Goal: Task Accomplishment & Management: Manage account settings

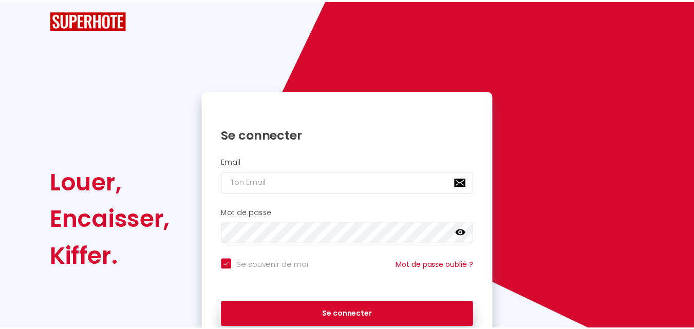
scroll to position [70, 0]
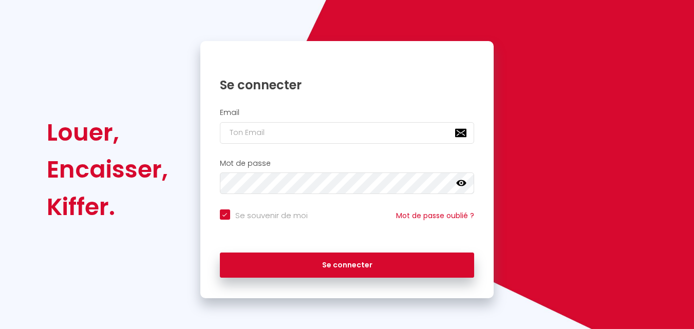
checkbox input "true"
click at [277, 125] on input "email" at bounding box center [347, 133] width 255 height 22
type input "[EMAIL_ADDRESS][DOMAIN_NAME]"
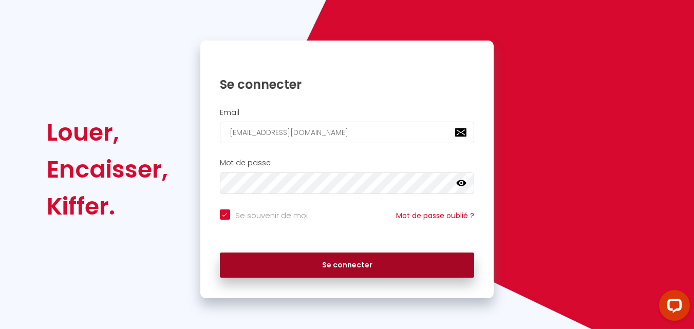
click at [340, 269] on button "Se connecter" at bounding box center [347, 266] width 255 height 26
checkbox input "true"
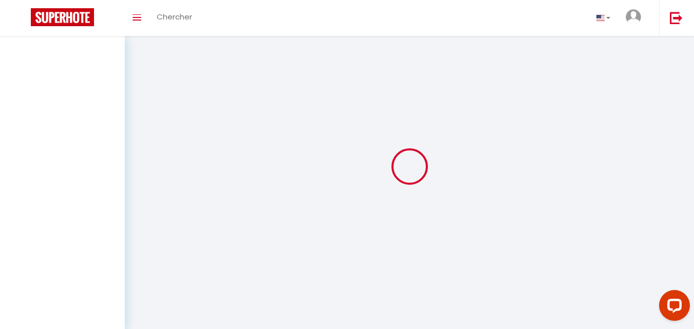
select select
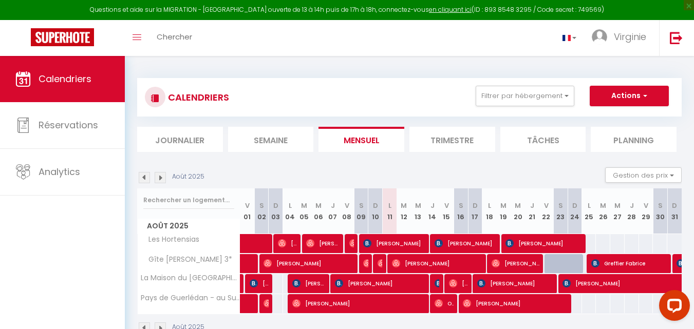
select select
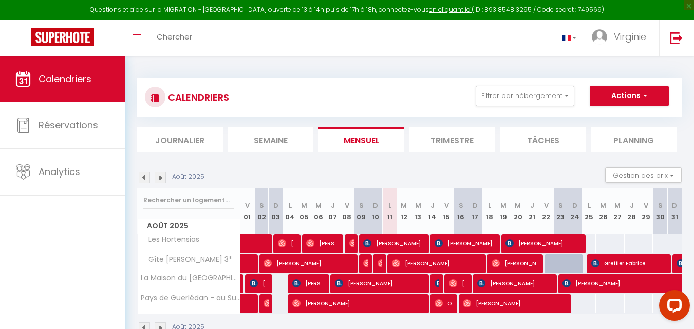
select select
click at [378, 264] on img at bounding box center [382, 263] width 8 height 8
select select "OK"
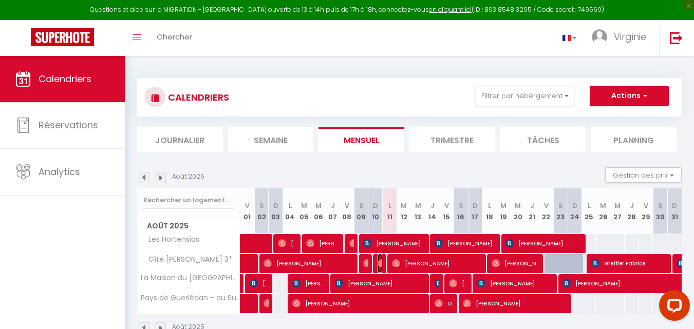
select select "1"
select select "0"
select select "1"
select select
select select "46403"
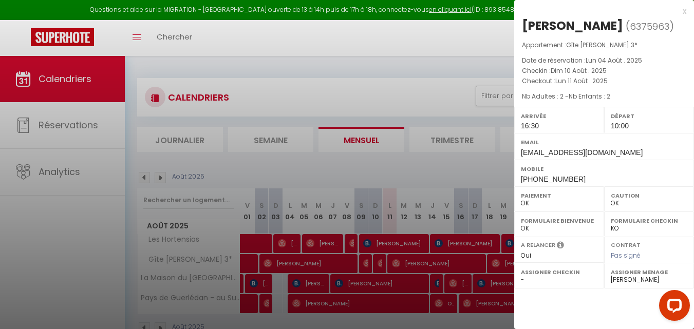
click at [684, 13] on div "x" at bounding box center [600, 11] width 172 height 12
